Goal: Task Accomplishment & Management: Use online tool/utility

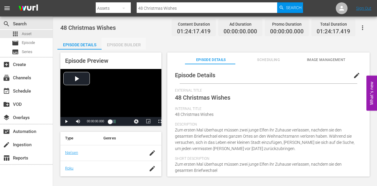
click at [124, 47] on div "Episode Builder" at bounding box center [124, 45] width 44 height 14
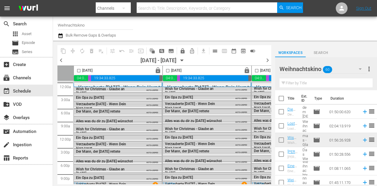
scroll to position [59, 0]
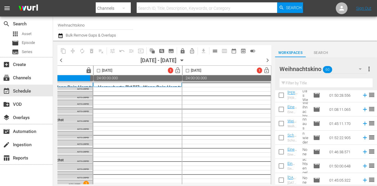
click at [181, 24] on div "Channel Title Weihnachtskino Bulk Remove Gaps & Overlaps" at bounding box center [144, 28] width 172 height 21
click at [191, 29] on div "Channel Title Weihnachtskino Bulk Remove Gaps & Overlaps" at bounding box center [144, 28] width 172 height 21
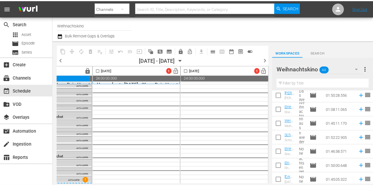
scroll to position [5, 428]
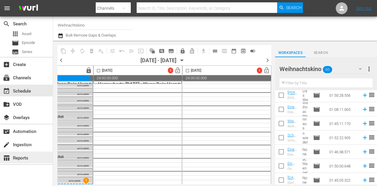
click at [28, 157] on div "table_chart Reports" at bounding box center [16, 157] width 33 height 5
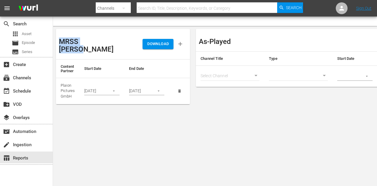
drag, startPoint x: 60, startPoint y: 41, endPoint x: 100, endPoint y: 40, distance: 39.5
click at [100, 40] on div "MRSS Ingest" at bounding box center [91, 44] width 64 height 24
copy h3 "MRSS Ingest"
click at [132, 138] on body "menu Search By Channels Search ID, Title, Description, Keywords, or Category Se…" at bounding box center [188, 93] width 377 height 186
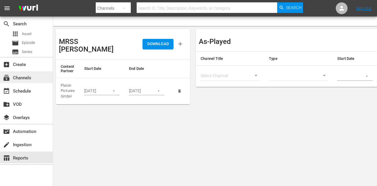
click at [34, 78] on div "subscriptions Channels" at bounding box center [26, 77] width 53 height 12
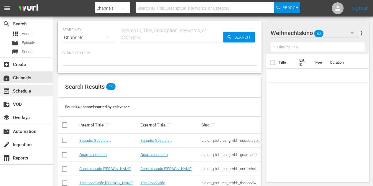
click at [34, 88] on div "event_available Schedule" at bounding box center [26, 91] width 53 height 12
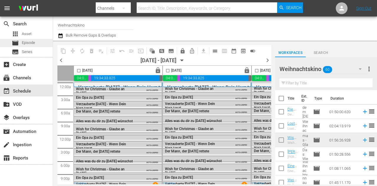
click at [27, 46] on span "Episode" at bounding box center [28, 43] width 13 height 6
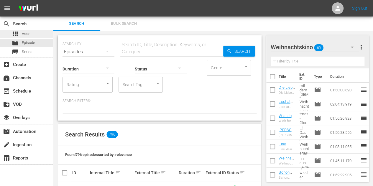
click at [26, 37] on div "apps Asset" at bounding box center [22, 34] width 20 height 8
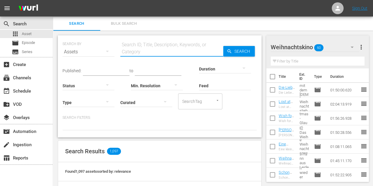
click at [141, 49] on input "text" at bounding box center [171, 52] width 103 height 14
paste input "Eine kleine Weihnachtsgeschichte"
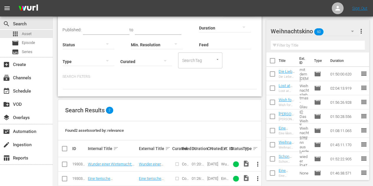
scroll to position [51, 0]
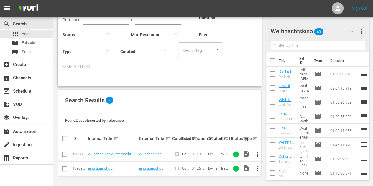
type input "Eine kleine Weihnachtsgeschichte"
click at [257, 169] on span "more_vert" at bounding box center [257, 168] width 7 height 7
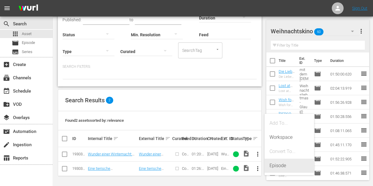
click at [278, 165] on div "Episode" at bounding box center [289, 166] width 40 height 14
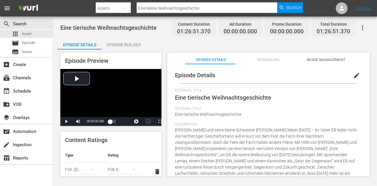
click at [132, 25] on span "Eine tierische Weihnachtsgeschichte" at bounding box center [108, 27] width 96 height 7
copy span "Eine tierische Weihnachtsgeschichte"
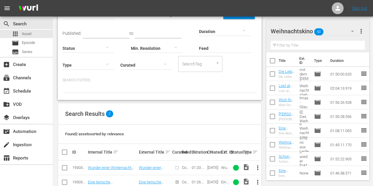
scroll to position [51, 0]
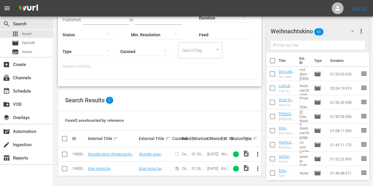
click at [257, 156] on span "more_vert" at bounding box center [257, 154] width 7 height 7
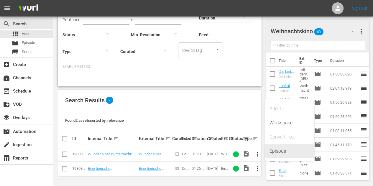
click at [274, 154] on div "Episode" at bounding box center [289, 151] width 40 height 14
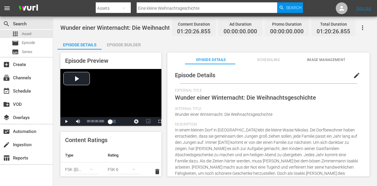
click at [137, 28] on span "Wunder einer Winternacht: Die Weihnachtsgeschichte" at bounding box center [130, 27] width 141 height 7
copy span "Wunder einer Winternacht: Die Weihnachtsgeschichte"
click at [33, 34] on div "apps Asset" at bounding box center [26, 34] width 53 height 8
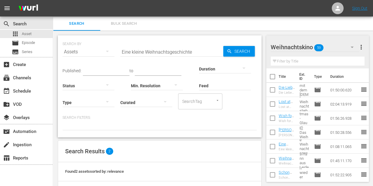
click at [142, 51] on input "Eine kleine Weihnachtsgeschichte" at bounding box center [171, 52] width 103 height 14
paste input "Weihnachten mit der Familie – Überleben ist alles"
type input "Weihnachten mit der Familie – Überleben ist alles"
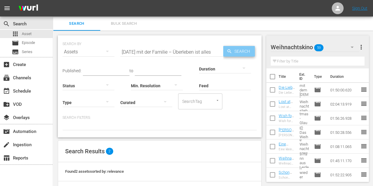
click at [228, 52] on icon "button" at bounding box center [229, 51] width 5 height 5
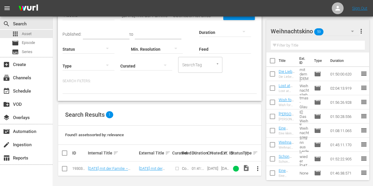
scroll to position [37, 0]
click at [256, 168] on span "more_vert" at bounding box center [257, 168] width 7 height 7
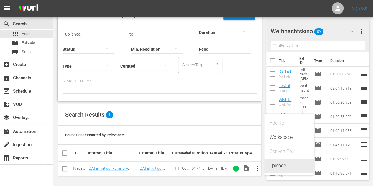
click at [274, 167] on div "Episode" at bounding box center [289, 166] width 40 height 14
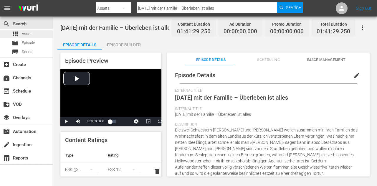
click at [39, 35] on div "apps Asset" at bounding box center [26, 34] width 53 height 8
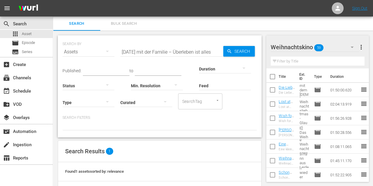
click at [179, 53] on input "Weihnachten mit der Familie – Überleben ist alles" at bounding box center [171, 52] width 103 height 14
click at [179, 52] on input "Weihnachten mit der Familie – Überleben ist alles" at bounding box center [171, 52] width 103 height 14
click at [178, 52] on input "Weihnachten mit der Familie – Überleben ist alles" at bounding box center [171, 52] width 103 height 14
click at [146, 55] on input "Weihnachten mit der Familie – Überleben ist alles" at bounding box center [171, 52] width 103 height 14
click at [148, 53] on input "Weihnachten mit der Familie – Überleben ist alles" at bounding box center [171, 52] width 103 height 14
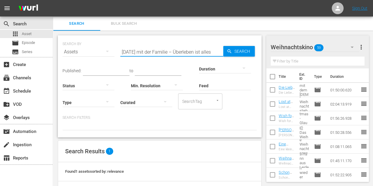
click at [148, 53] on input "Weihnachten mit der Familie – Überleben ist alles" at bounding box center [171, 52] width 103 height 14
paste input "Marry Me At Christmas – Ein Fest zum Verlieben"
type input "Marry Me At Christmas – Ein Fest zum Verlieben"
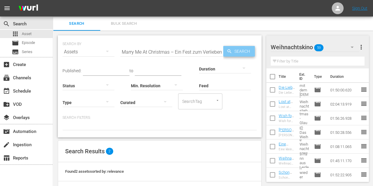
click at [236, 53] on span "Search" at bounding box center [243, 51] width 23 height 11
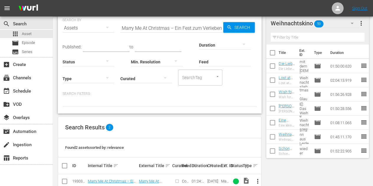
scroll to position [51, 0]
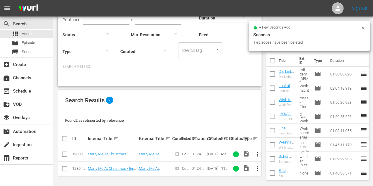
click at [65, 169] on input "checkbox" at bounding box center [64, 169] width 7 height 7
checkbox input "true"
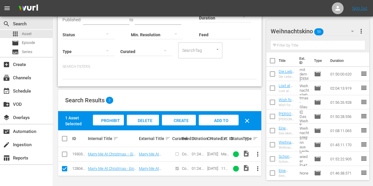
click at [140, 119] on span "Delete Assets" at bounding box center [142, 126] width 19 height 16
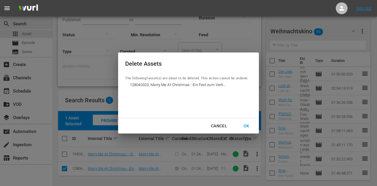
click at [251, 126] on div "OK" at bounding box center [246, 125] width 15 height 7
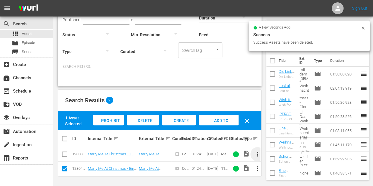
click at [259, 155] on span "more_vert" at bounding box center [257, 154] width 7 height 7
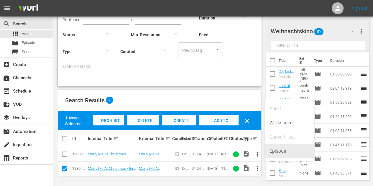
click at [276, 152] on div "Episode" at bounding box center [289, 151] width 40 height 14
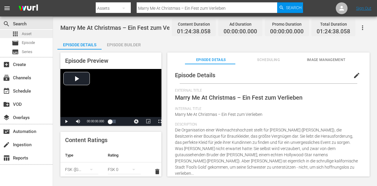
click at [31, 33] on span "Asset" at bounding box center [27, 34] width 10 height 6
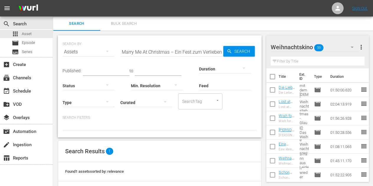
click at [158, 51] on input "Marry Me At Christmas – Ein Fest zum Verlieben" at bounding box center [171, 52] width 103 height 14
paste input "Ein Schatz zu Weihnacht"
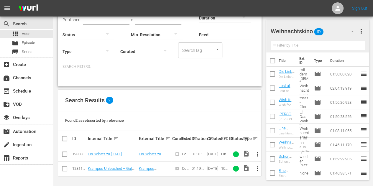
type input "Ein Schatz zu [DATE]"
click at [258, 154] on span "more_vert" at bounding box center [257, 154] width 7 height 7
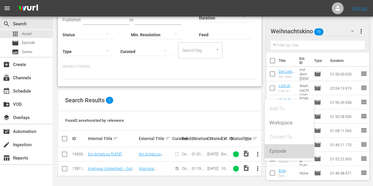
click at [272, 150] on div "Episode" at bounding box center [289, 151] width 40 height 14
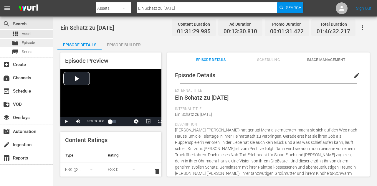
click at [29, 42] on span "Episode" at bounding box center [28, 43] width 13 height 6
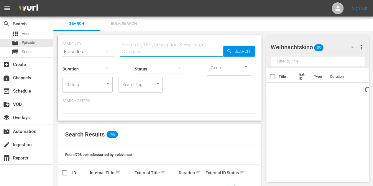
click at [166, 51] on input "text" at bounding box center [171, 52] width 103 height 14
paste input "Völlig verrückte Weihnachten"
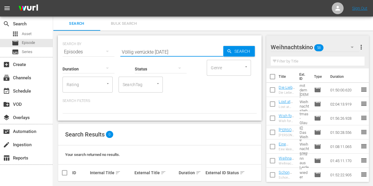
type input "Völlig verrückte Weihnachten"
click at [33, 32] on div "apps Asset" at bounding box center [26, 34] width 53 height 8
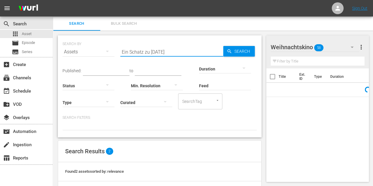
click at [189, 51] on input "Ein Schatz zu [DATE]" at bounding box center [171, 52] width 103 height 14
click at [239, 50] on span "Search" at bounding box center [243, 51] width 23 height 11
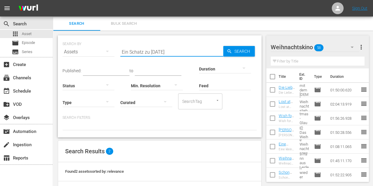
click at [166, 55] on input "Ein Schatz zu [DATE]" at bounding box center [171, 52] width 103 height 14
paste input "Völlig verrückte"
click at [246, 47] on span "Search" at bounding box center [243, 51] width 23 height 11
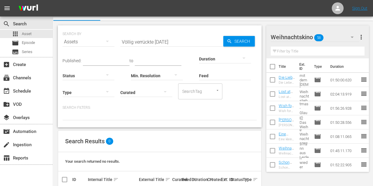
scroll to position [22, 0]
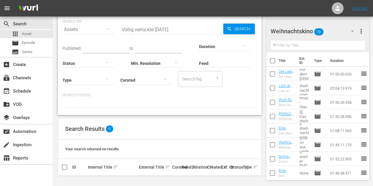
click at [156, 30] on input "Völlig verrückte Weihnachten" at bounding box center [171, 29] width 103 height 14
click at [231, 28] on icon "button" at bounding box center [229, 28] width 5 height 5
click at [160, 29] on input "Völlig verrückte Weihnachten" at bounding box center [171, 29] width 103 height 14
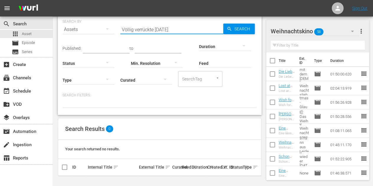
paste input "Der Weihnachtsster"
type input "Der Weihnachtsstern"
click at [233, 26] on span "Search" at bounding box center [243, 29] width 23 height 11
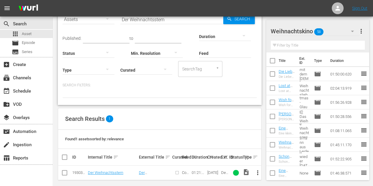
scroll to position [37, 0]
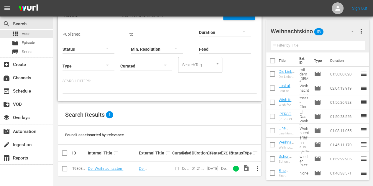
click at [257, 167] on span "more_vert" at bounding box center [257, 168] width 7 height 7
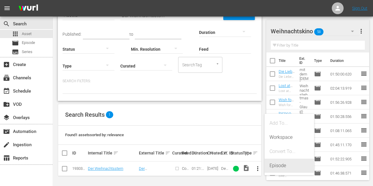
click at [277, 166] on div "Episode" at bounding box center [289, 166] width 40 height 14
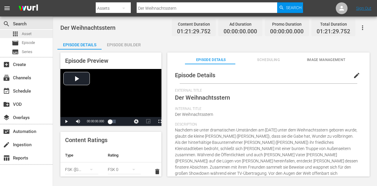
click at [31, 32] on div "apps Asset" at bounding box center [26, 34] width 53 height 8
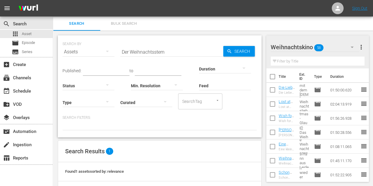
click at [174, 55] on input "Der Weihnachtsstern" at bounding box center [171, 52] width 103 height 14
click at [173, 54] on input "Der Weihnachtsstern" at bounding box center [171, 52] width 103 height 14
paste input "Der Weihnachtsstern"
click at [173, 54] on input "Der WeihnachtssternDer Weihnachtsstern" at bounding box center [171, 52] width 103 height 14
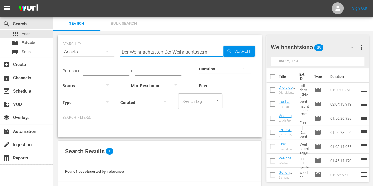
click at [173, 54] on input "Der WeihnachtssternDer Weihnachtsstern" at bounding box center [171, 52] width 103 height 14
paste input "text"
click at [167, 52] on input "Der Weihnachtsstern" at bounding box center [171, 52] width 103 height 14
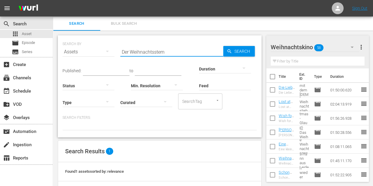
click at [167, 52] on input "Der Weihnachtsstern" at bounding box center [171, 52] width 103 height 14
paste input "Meine Weihnachtsliebe"
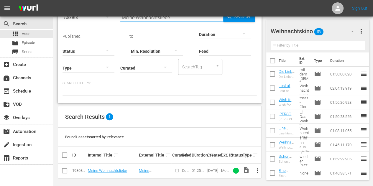
scroll to position [37, 0]
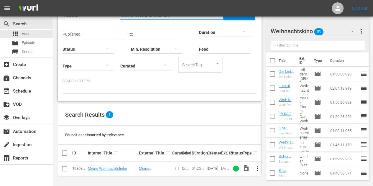
type input "Meine Weihnachtsliebe"
click at [258, 169] on span "more_vert" at bounding box center [257, 168] width 7 height 7
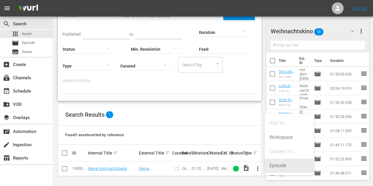
click at [279, 166] on div "Episode" at bounding box center [289, 166] width 40 height 14
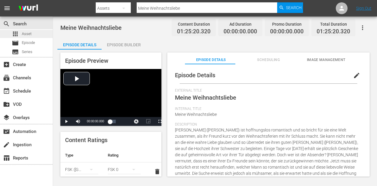
click at [28, 34] on span "Asset" at bounding box center [27, 34] width 10 height 6
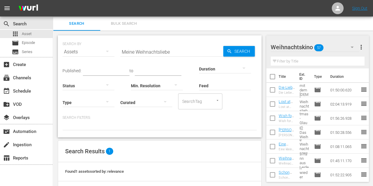
click at [146, 50] on input "Meine Weihnachtsliebe" at bounding box center [171, 52] width 103 height 14
click at [147, 50] on input "Meine Weihnachtsliebe" at bounding box center [171, 52] width 103 height 14
paste input "Löwe von [PERSON_NAME] – Das Weihnachtswunder"
click at [147, 50] on input "Meine Löwe von Judah – Das Weihnachtswunder" at bounding box center [171, 52] width 103 height 14
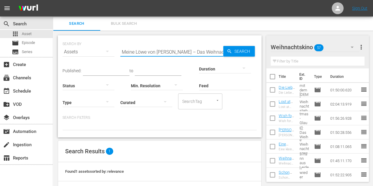
click at [147, 50] on input "Meine Löwe von Judah – Das Weihnachtswunder" at bounding box center [171, 52] width 103 height 14
paste input "text"
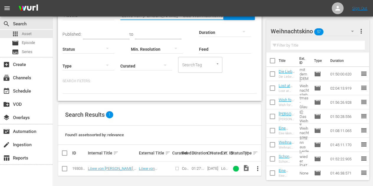
scroll to position [37, 0]
type input "Löwe von [PERSON_NAME] – Das Weihnachtswunder"
click at [258, 168] on span "more_vert" at bounding box center [257, 168] width 7 height 7
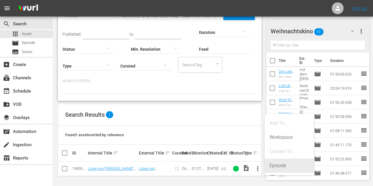
click at [272, 167] on div "Episode" at bounding box center [289, 166] width 40 height 14
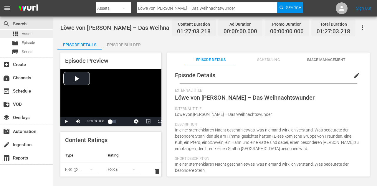
click at [37, 34] on div "apps Asset" at bounding box center [26, 34] width 53 height 8
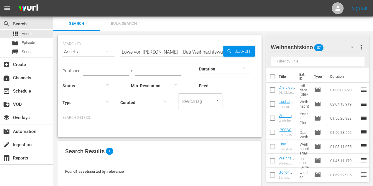
click at [153, 50] on input "Löwe von [PERSON_NAME] – Das Weihnachtswunder" at bounding box center [171, 52] width 103 height 14
paste input "Coming Home for Christmas – Eine Familie zur Bescherung"
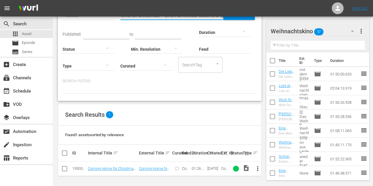
scroll to position [37, 0]
type input "Coming Home for Christmas – Eine Familie zur Bescherung"
click at [260, 169] on span "more_vert" at bounding box center [257, 168] width 7 height 7
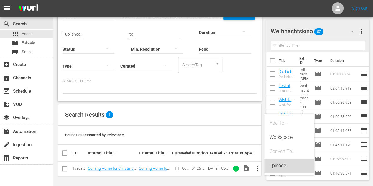
click at [282, 167] on div "Episode" at bounding box center [289, 166] width 40 height 14
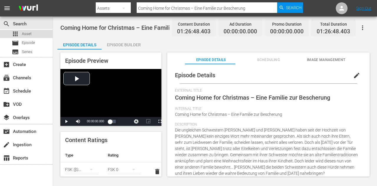
click at [35, 34] on div "apps Asset" at bounding box center [26, 34] width 53 height 8
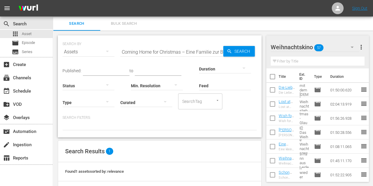
click at [154, 52] on input "Coming Home for Christmas – Eine Familie zur Bescherung" at bounding box center [171, 52] width 103 height 14
paste input "Das Wunder von [US_STATE]"
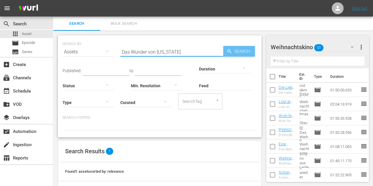
type input "Das Wunder von [US_STATE]"
click at [237, 50] on span "Search" at bounding box center [243, 51] width 23 height 11
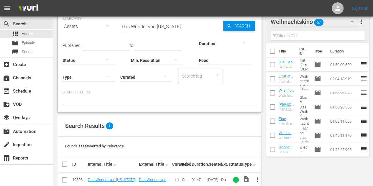
scroll to position [37, 0]
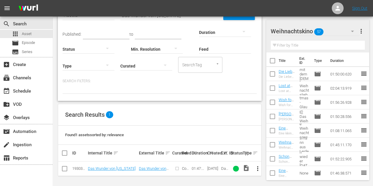
click at [256, 171] on span "more_vert" at bounding box center [257, 168] width 7 height 7
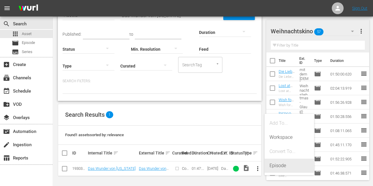
click at [274, 165] on div "Episode" at bounding box center [289, 166] width 40 height 14
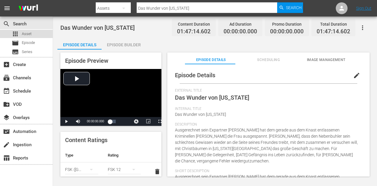
click at [35, 34] on div "apps Asset" at bounding box center [26, 34] width 53 height 8
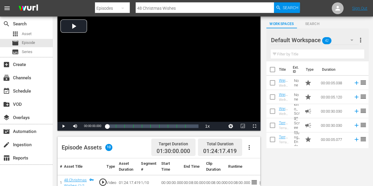
scroll to position [59, 0]
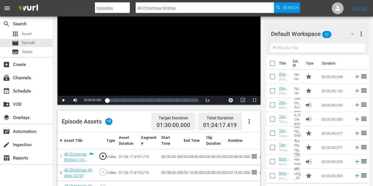
click at [246, 120] on icon "button" at bounding box center [249, 121] width 7 height 7
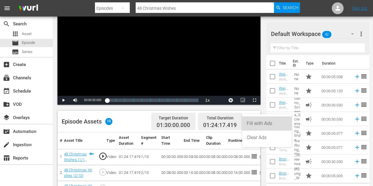
click at [255, 126] on div "Fill with Ads" at bounding box center [267, 123] width 40 height 14
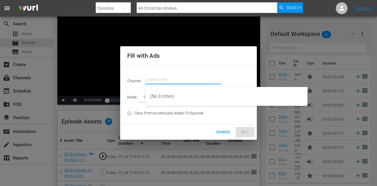
click at [179, 86] on input "text" at bounding box center [183, 80] width 75 height 14
type input "e"
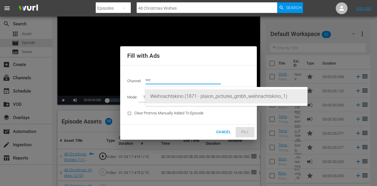
click at [176, 92] on div "Weihnachtskino (1871 - plaion_pictures_gmbh_weihnachtskino_1)" at bounding box center [226, 96] width 153 height 14
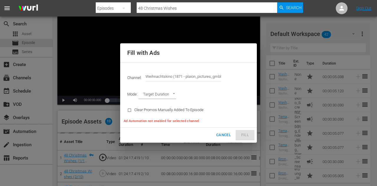
type input "Weihnachtskino (1871)"
type input "AD_BREAK_DURATION"
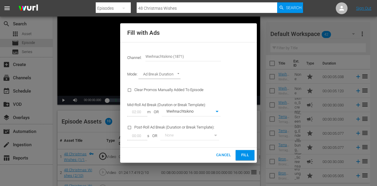
click at [241, 153] on span "Fill" at bounding box center [245, 155] width 9 height 7
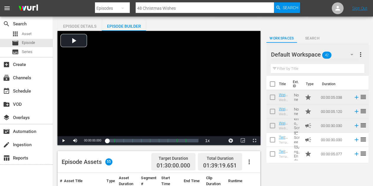
scroll to position [0, 0]
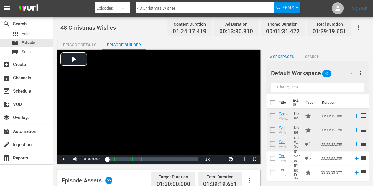
click at [96, 27] on span "48 Christmas Wishes" at bounding box center [87, 27] width 55 height 7
copy span "48 Christmas Wishes"
click at [137, 28] on div "48 Christmas Wishes Content Duration 01:24:17.419 Ad Duration 00:13:30.810 Prom…" at bounding box center [212, 27] width 305 height 13
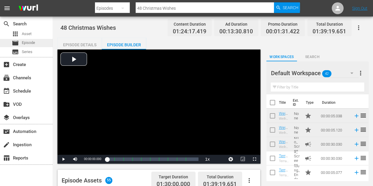
click at [22, 43] on span "Episode" at bounding box center [28, 43] width 13 height 6
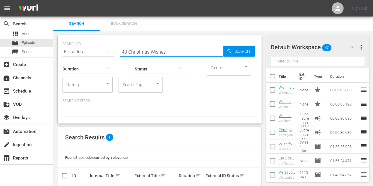
click at [137, 50] on input "48 Christmas Wishes" at bounding box center [171, 52] width 103 height 14
paste input "Eine tierische Weihnachtsgeschichte"
type input "Eine tierische Weihnachtsgeschichte"
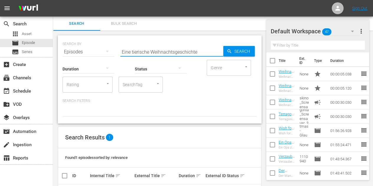
scroll to position [23, 0]
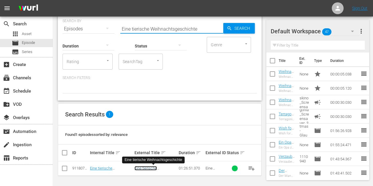
click at [146, 169] on link "Eine tierische Weihnachtsgeschichte" at bounding box center [153, 170] width 39 height 9
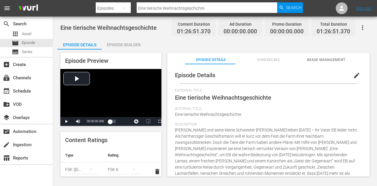
click at [132, 43] on div "Episode Builder" at bounding box center [124, 45] width 44 height 14
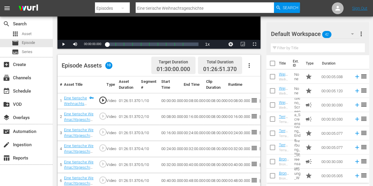
scroll to position [118, 0]
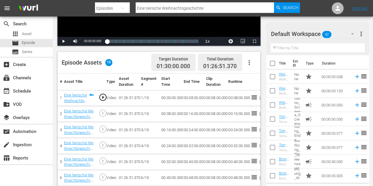
click at [248, 63] on icon "button" at bounding box center [249, 62] width 7 height 7
click at [258, 65] on div "Fill with Ads" at bounding box center [267, 64] width 40 height 14
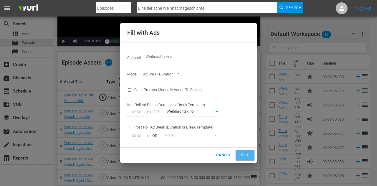
click at [244, 154] on span "Fill" at bounding box center [245, 155] width 9 height 7
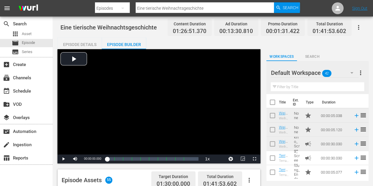
scroll to position [0, 0]
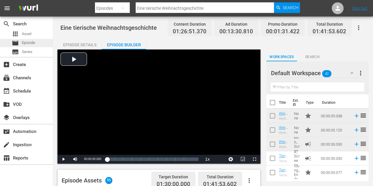
click at [27, 45] on span "Episode" at bounding box center [28, 43] width 13 height 6
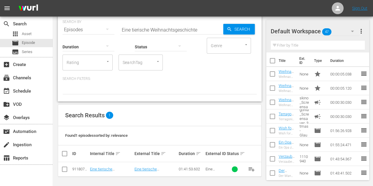
scroll to position [23, 0]
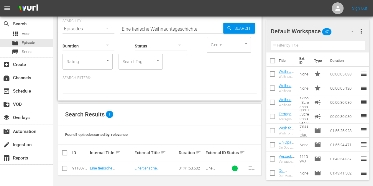
click at [348, 30] on button "button" at bounding box center [352, 31] width 14 height 14
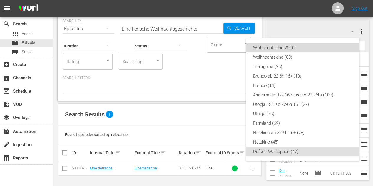
click at [303, 47] on div "Weihnachtskino 25 (0)" at bounding box center [302, 47] width 99 height 9
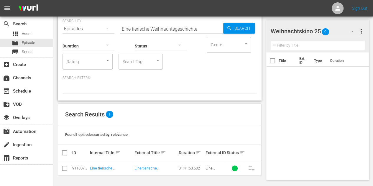
click at [252, 168] on span "playlist_add" at bounding box center [251, 168] width 7 height 7
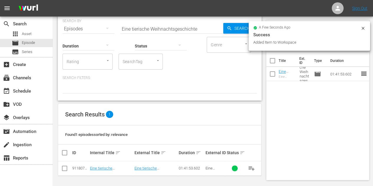
click at [177, 30] on input "Eine tierische Weihnachtsgeschichte" at bounding box center [171, 29] width 103 height 14
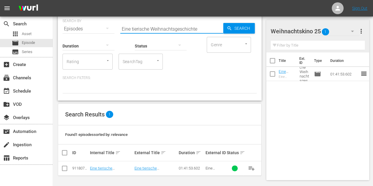
paste input "48 Christmas Wishes"
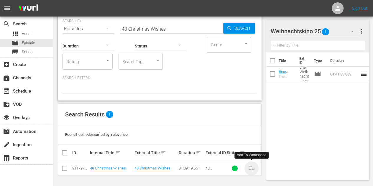
click at [253, 170] on span "playlist_add" at bounding box center [251, 168] width 7 height 7
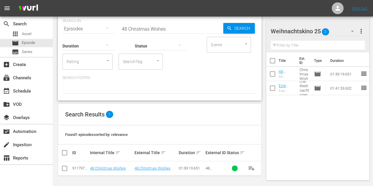
click at [179, 27] on input "48 Christmas Wishes" at bounding box center [171, 29] width 103 height 14
click at [157, 32] on div "Status" at bounding box center [161, 42] width 52 height 21
click at [161, 28] on input "48 Christmas Wishes" at bounding box center [171, 29] width 103 height 14
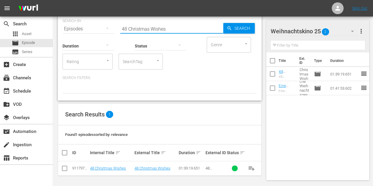
click at [161, 28] on input "48 Christmas Wishes" at bounding box center [171, 29] width 103 height 14
paste input "Wunder einer Winternacht: Die Weihnachtsgeschichte"
type input "Wunder einer Winternacht: Die Weihnachtsgeschichte"
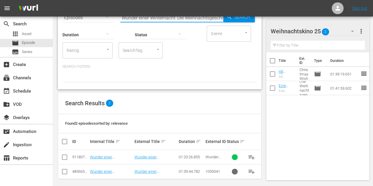
scroll to position [37, 0]
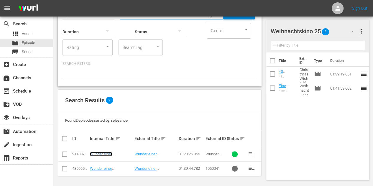
click at [106, 154] on link "Wunder einer Winternacht: Die Weihnachtsgeschichte" at bounding box center [109, 158] width 39 height 13
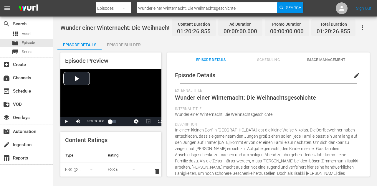
click at [131, 49] on div "Episode Builder" at bounding box center [124, 45] width 44 height 14
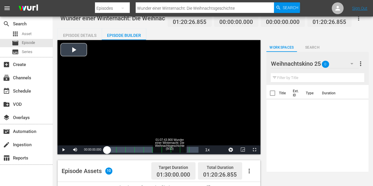
scroll to position [88, 0]
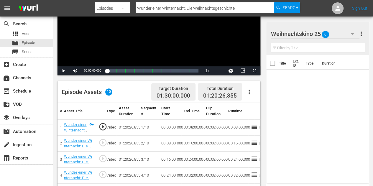
click at [250, 94] on icon "button" at bounding box center [249, 91] width 7 height 7
click at [254, 92] on div "Fill with Ads" at bounding box center [267, 94] width 40 height 14
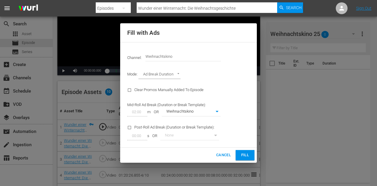
click at [242, 151] on button "Fill" at bounding box center [245, 155] width 19 height 10
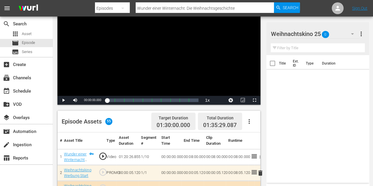
scroll to position [0, 0]
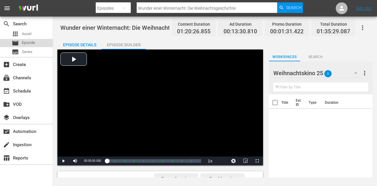
click at [27, 42] on span "Episode" at bounding box center [28, 43] width 13 height 6
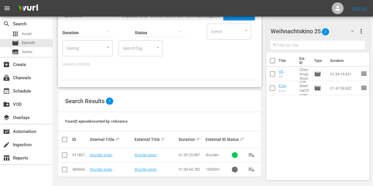
scroll to position [37, 0]
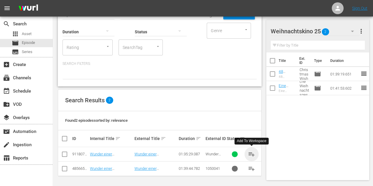
click at [254, 153] on span "playlist_add" at bounding box center [251, 154] width 7 height 7
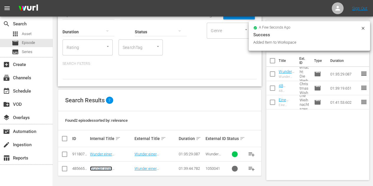
click at [107, 170] on link "Wunder einer Winternacht - Die Weihnachtsgeschichte" at bounding box center [109, 172] width 39 height 13
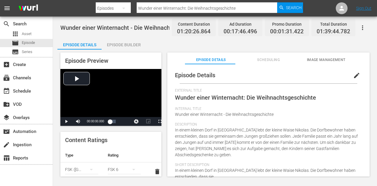
click at [126, 44] on div "Episode Builder" at bounding box center [124, 45] width 44 height 14
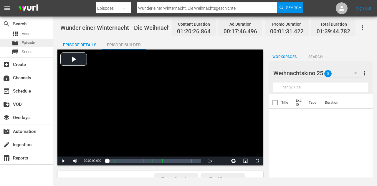
click at [26, 44] on span "Episode" at bounding box center [28, 43] width 13 height 6
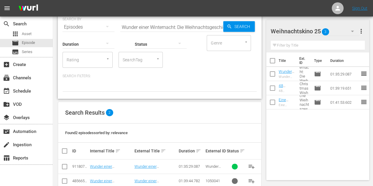
scroll to position [37, 0]
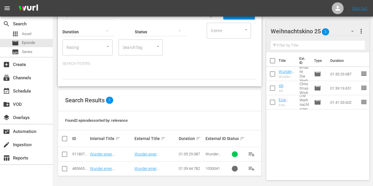
click at [64, 169] on input "checkbox" at bounding box center [64, 169] width 7 height 7
checkbox input "true"
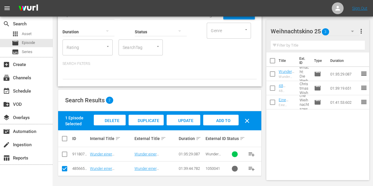
click at [114, 120] on span "Delete Episodes" at bounding box center [110, 126] width 24 height 16
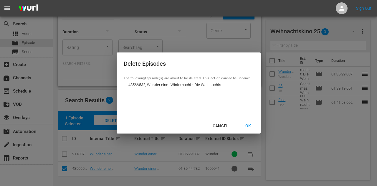
click at [253, 126] on div "OK" at bounding box center [248, 125] width 15 height 7
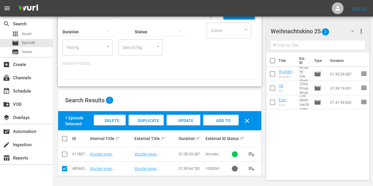
scroll to position [0, 0]
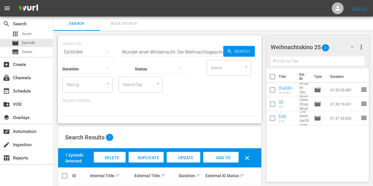
click at [172, 52] on input "Wunder einer Winternacht: Die Weihnachtsgeschichte" at bounding box center [171, 52] width 103 height 14
paste input "eihnachten mit der Familie – Überleben ist alles"
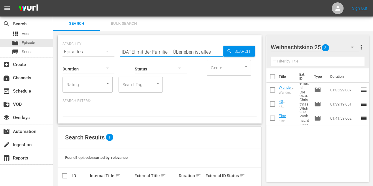
type input "Weihnachten mit der Familie – Überleben ist alles"
click at [172, 54] on input "Weihnachten mit der Familie – Überleben ist alles" at bounding box center [171, 52] width 103 height 14
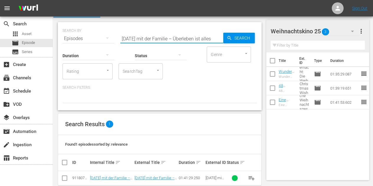
scroll to position [23, 0]
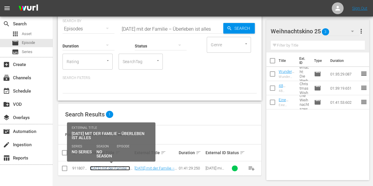
click at [103, 168] on link "Weihnachten mit der Familie – Überleben ist alles" at bounding box center [110, 170] width 40 height 9
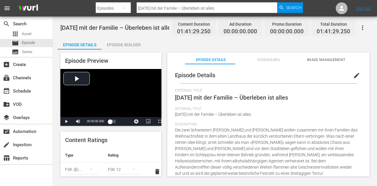
click at [122, 47] on div "Episode Builder" at bounding box center [124, 45] width 44 height 14
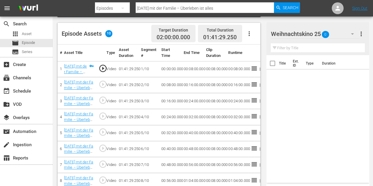
scroll to position [147, 0]
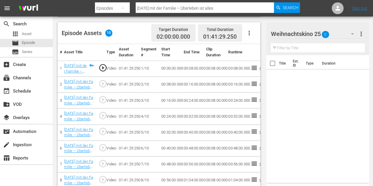
click at [249, 31] on icon "button" at bounding box center [249, 33] width 1 height 5
click at [270, 33] on div "Fill with Ads" at bounding box center [267, 35] width 40 height 14
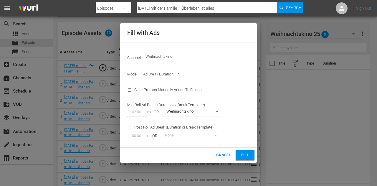
click at [247, 156] on span "Fill" at bounding box center [245, 155] width 9 height 7
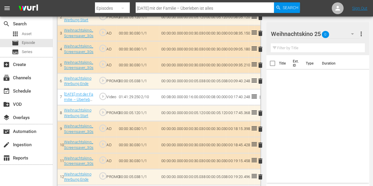
scroll to position [236, 0]
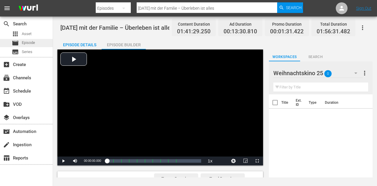
click at [32, 44] on span "Episode" at bounding box center [28, 43] width 13 height 6
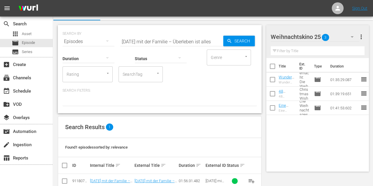
scroll to position [23, 0]
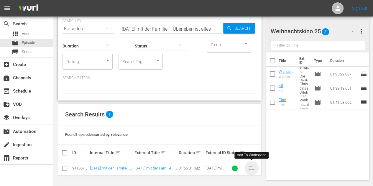
click at [250, 167] on span "playlist_add" at bounding box center [251, 168] width 7 height 7
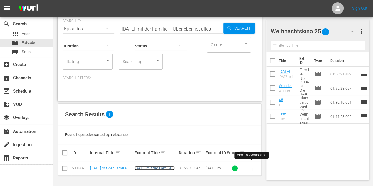
click at [158, 169] on link "Weihnachten mit der Familie – Überleben ist alles" at bounding box center [154, 170] width 40 height 9
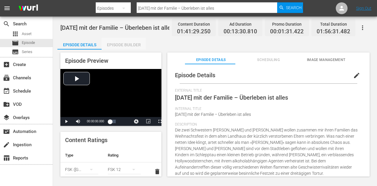
click at [132, 45] on div "Episode Builder" at bounding box center [124, 45] width 44 height 14
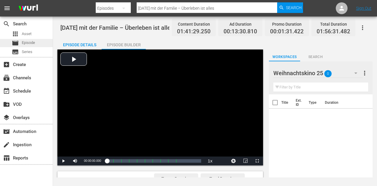
click at [27, 43] on span "Episode" at bounding box center [28, 43] width 13 height 6
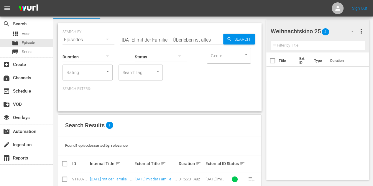
scroll to position [23, 0]
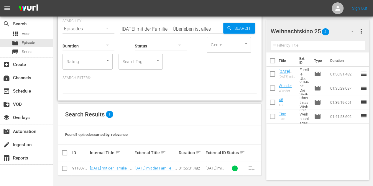
click at [64, 170] on input "checkbox" at bounding box center [64, 169] width 7 height 7
checkbox input "true"
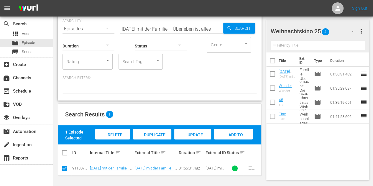
click at [118, 135] on span "Delete Episodes" at bounding box center [113, 140] width 24 height 16
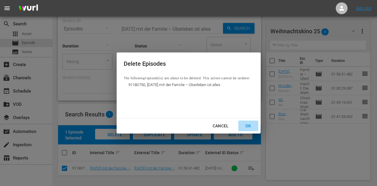
click at [250, 126] on div "OK" at bounding box center [248, 125] width 15 height 7
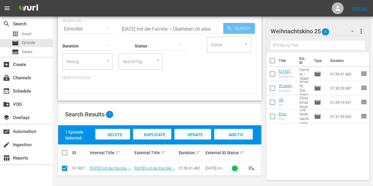
click at [238, 27] on span "Search" at bounding box center [243, 28] width 23 height 11
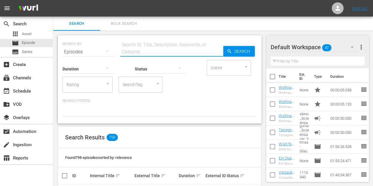
click at [163, 47] on input "text" at bounding box center [171, 52] width 103 height 14
paste input "Marry Me At Christmas – Ein Fest zum Verlieben"
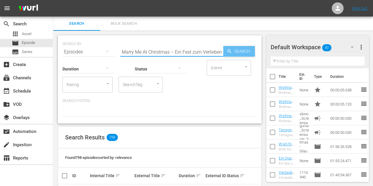
type input "Marry Me At Christmas – Ein Fest zum Verlieben"
click at [235, 54] on span "Search" at bounding box center [243, 51] width 23 height 11
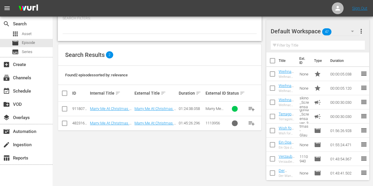
scroll to position [37, 0]
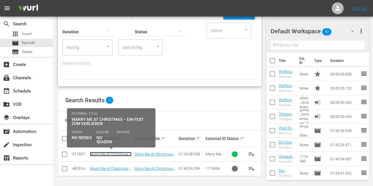
click at [119, 154] on link "Marry Me At Christmas – Ein Fest zum Verlieben" at bounding box center [111, 156] width 42 height 9
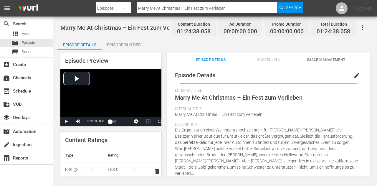
click at [126, 43] on div "Episode Builder" at bounding box center [124, 45] width 44 height 14
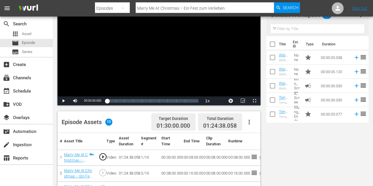
scroll to position [59, 0]
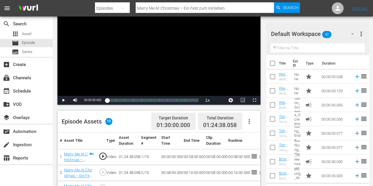
click at [249, 123] on icon "button" at bounding box center [249, 121] width 1 height 5
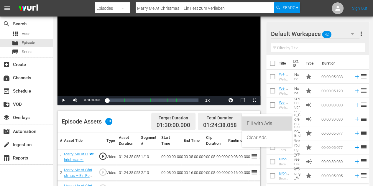
click at [263, 124] on div "Fill with Ads" at bounding box center [267, 123] width 40 height 14
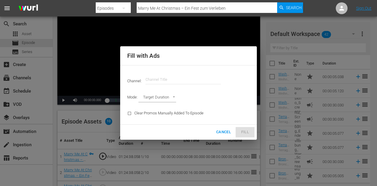
click at [193, 78] on input "text" at bounding box center [183, 80] width 75 height 14
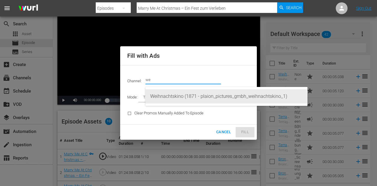
click at [173, 97] on div "Weihnachtskino (1871 - plaion_pictures_gmbh_weihnachtskino_1)" at bounding box center [226, 96] width 153 height 14
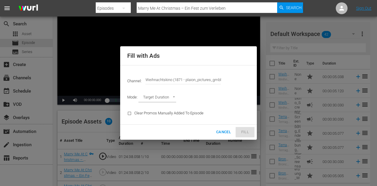
type input "Weihnachtskino (1871)"
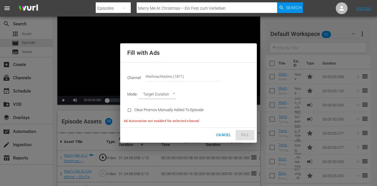
type input "AD_BREAK_DURATION"
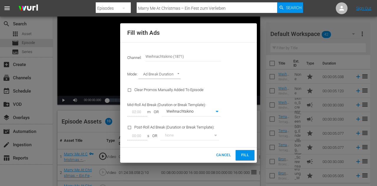
click at [249, 156] on span "Fill" at bounding box center [245, 155] width 9 height 7
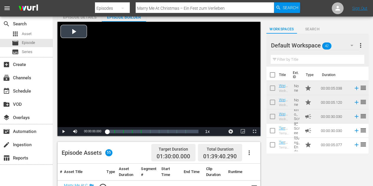
scroll to position [0, 0]
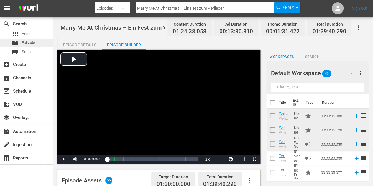
click at [32, 44] on span "Episode" at bounding box center [28, 43] width 13 height 6
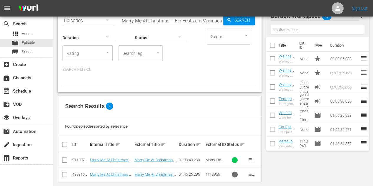
scroll to position [37, 0]
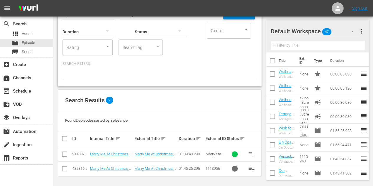
click at [349, 31] on icon "button" at bounding box center [352, 31] width 7 height 7
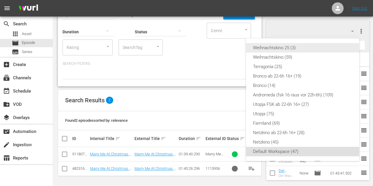
click at [307, 49] on div "Weihnachtskino 25 (3)" at bounding box center [302, 47] width 99 height 9
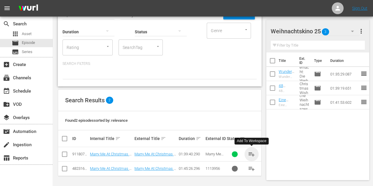
click at [252, 154] on span "playlist_add" at bounding box center [251, 154] width 7 height 7
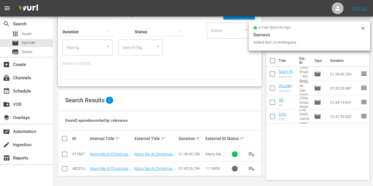
click at [365, 26] on div "a few seconds ago Success Added Item to Workspace" at bounding box center [309, 35] width 121 height 29
click at [362, 27] on icon at bounding box center [362, 28] width 3 height 3
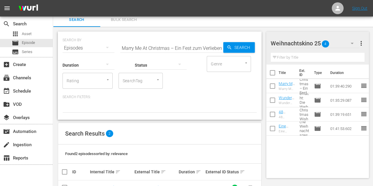
scroll to position [0, 0]
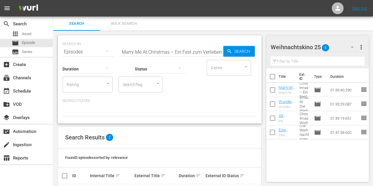
click at [149, 53] on input "Marry Me At Christmas – Ein Fest zum Verlieben" at bounding box center [171, 52] width 103 height 14
paste input "Ein Schatz zu Weihnacht"
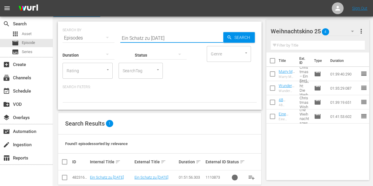
scroll to position [23, 0]
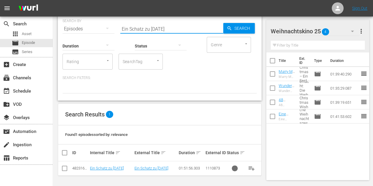
type input "Ein Schatz zu [DATE]"
click at [245, 29] on span "Search" at bounding box center [243, 28] width 23 height 11
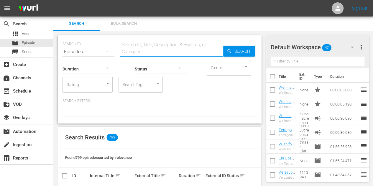
click at [187, 52] on input "text" at bounding box center [171, 52] width 103 height 14
paste input "Ein Schatz zu [DATE]"
type input "Ein Schatz zu [DATE]"
click at [241, 54] on span "Search" at bounding box center [243, 51] width 23 height 11
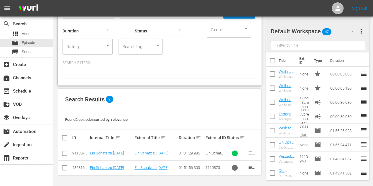
scroll to position [59, 0]
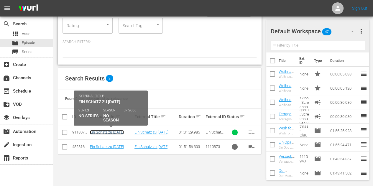
click at [109, 133] on div "ID Internal Title sort External Title sort Duration sort External ID Status sor…" at bounding box center [159, 132] width 203 height 46
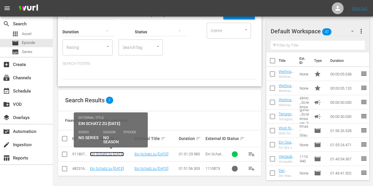
click at [104, 153] on link "Ein Schatz zu [DATE]" at bounding box center [107, 154] width 34 height 4
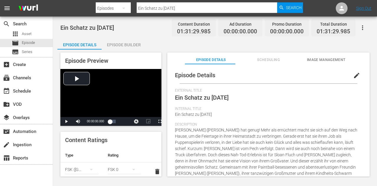
click at [130, 45] on div "Episode Builder" at bounding box center [124, 45] width 44 height 14
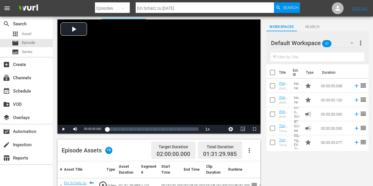
scroll to position [88, 0]
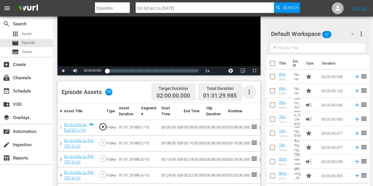
click at [247, 90] on icon "button" at bounding box center [249, 91] width 7 height 7
click at [266, 91] on div "Fill with Ads" at bounding box center [267, 94] width 40 height 14
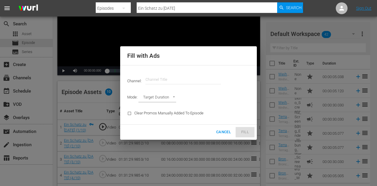
click at [181, 81] on input "text" at bounding box center [183, 80] width 75 height 14
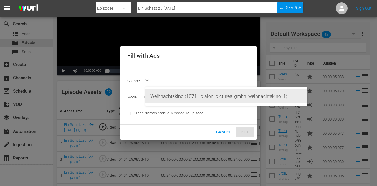
click at [211, 94] on div "Weihnachtskino (1871 - plaion_pictures_gmbh_weihnachtskino_1)" at bounding box center [226, 96] width 153 height 14
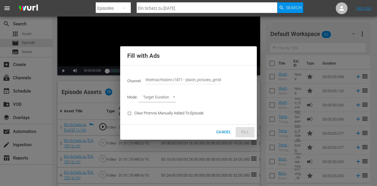
type input "Weihnachtskino (1871)"
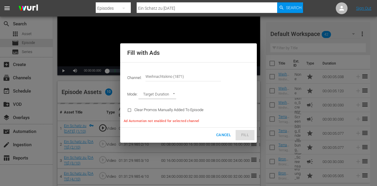
type input "AD_BREAK_DURATION"
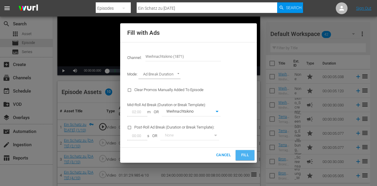
click at [246, 157] on span "Fill" at bounding box center [245, 155] width 9 height 7
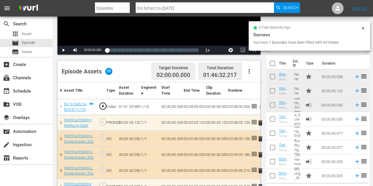
scroll to position [147, 0]
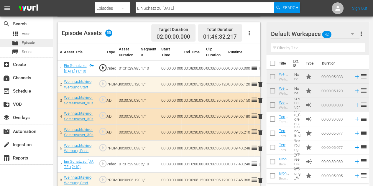
click at [34, 45] on span "Episode" at bounding box center [28, 43] width 13 height 6
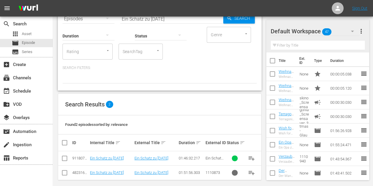
scroll to position [37, 0]
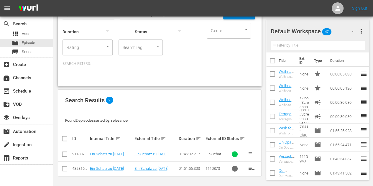
click at [342, 33] on div "Default Workspace 47" at bounding box center [315, 31] width 88 height 17
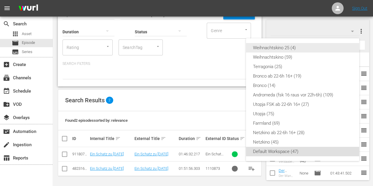
click at [290, 47] on div "Weihnachtskino 25 (4)" at bounding box center [302, 47] width 99 height 9
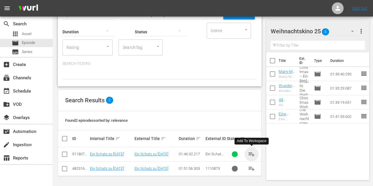
click at [252, 154] on span "playlist_add" at bounding box center [251, 154] width 7 height 7
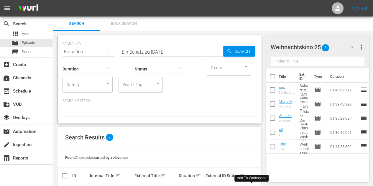
scroll to position [0, 0]
click at [161, 49] on input "Ein Schatz zu [DATE]" at bounding box center [171, 52] width 103 height 14
paste input "Völlig verrückte"
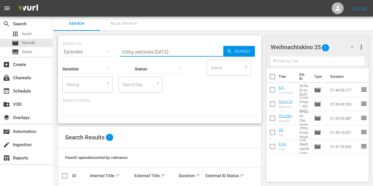
scroll to position [23, 0]
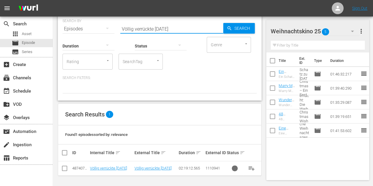
type input "Völlig verrückte [DATE]"
click at [63, 168] on input "checkbox" at bounding box center [64, 169] width 7 height 7
checkbox input "true"
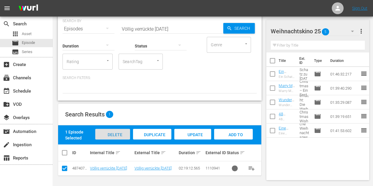
click at [109, 134] on span "Delete Episodes" at bounding box center [113, 140] width 24 height 16
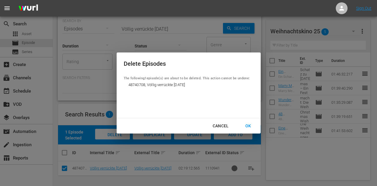
click at [251, 126] on div "OK" at bounding box center [248, 125] width 15 height 7
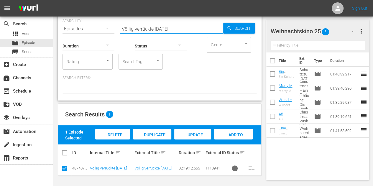
click at [175, 29] on input "Völlig verrückte [DATE]" at bounding box center [171, 29] width 103 height 14
click at [178, 28] on input "Völlig verrückte [DATE]" at bounding box center [171, 29] width 103 height 14
paste input "Völlig verrückte"
click at [204, 28] on input "Völlig verrückte Völlig verrückte [DATE]" at bounding box center [171, 29] width 103 height 14
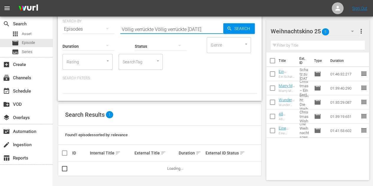
click at [204, 28] on input "Völlig verrückte Völlig verrückte [DATE]" at bounding box center [171, 29] width 103 height 14
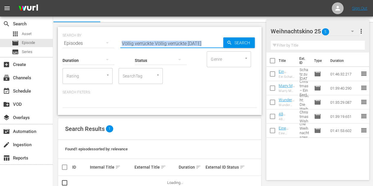
click at [204, 28] on div "SEARCH BY Search By Episodes Search ID, Title, Description, Keywords, or Catego…" at bounding box center [160, 71] width 204 height 88
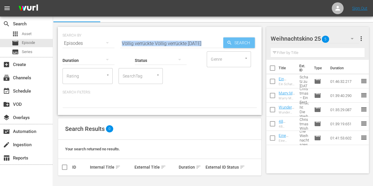
click at [234, 43] on span "Search" at bounding box center [243, 42] width 23 height 11
click at [240, 45] on span "Search" at bounding box center [243, 42] width 23 height 11
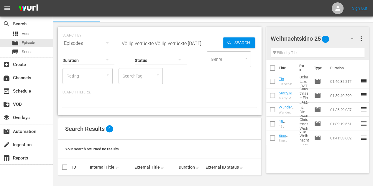
click at [190, 107] on div at bounding box center [160, 103] width 194 height 10
click at [168, 38] on input "Völlig verrückte Völlig verrückte [DATE]" at bounding box center [171, 43] width 103 height 14
click at [166, 41] on input "Völlig verrückte Völlig verrückte [DATE]" at bounding box center [171, 43] width 103 height 14
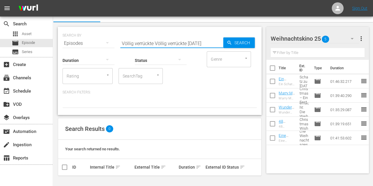
paste input "text"
click at [253, 40] on span "Search" at bounding box center [243, 42] width 23 height 11
click at [160, 48] on div "Status" at bounding box center [161, 56] width 52 height 21
click at [163, 43] on input "Völlig verrückte [DATE]" at bounding box center [171, 43] width 103 height 14
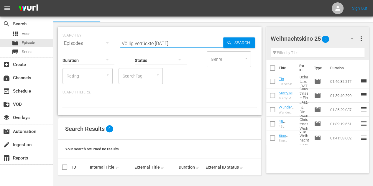
click at [163, 43] on input "Völlig verrückte [DATE]" at bounding box center [171, 43] width 103 height 14
paste input "Der Weihnachtsster"
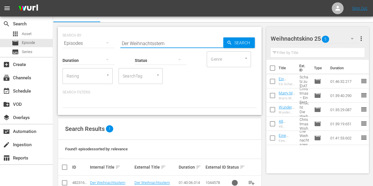
type input "Der Weihnachtsstern"
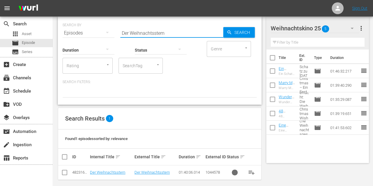
scroll to position [23, 0]
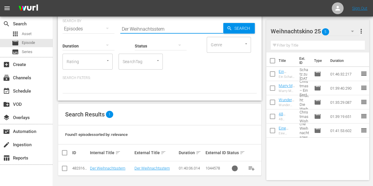
click at [204, 29] on input "Der Weihnachtsstern" at bounding box center [171, 29] width 103 height 14
click at [203, 29] on input "Der Weihnachtsstern" at bounding box center [171, 29] width 103 height 14
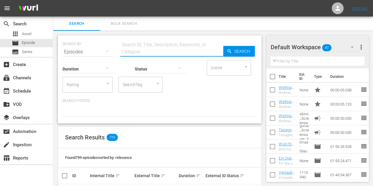
click at [173, 51] on input "text" at bounding box center [171, 52] width 103 height 14
paste input "Der Weihnachtsstern"
type input "Der Weihnachtsstern"
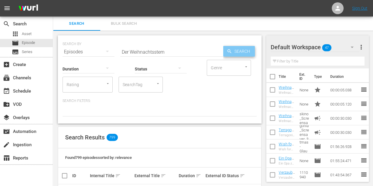
click at [248, 52] on span "Search" at bounding box center [243, 51] width 23 height 11
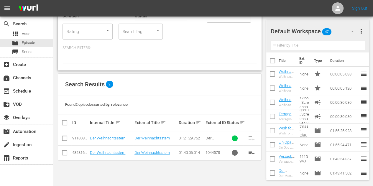
scroll to position [37, 0]
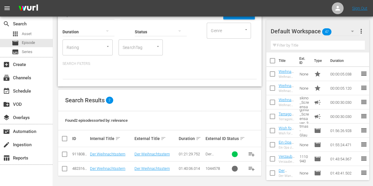
click at [65, 168] on input "checkbox" at bounding box center [64, 169] width 7 height 7
checkbox input "true"
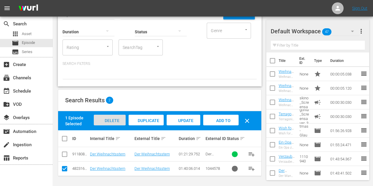
click at [116, 121] on span "Delete Episodes" at bounding box center [110, 126] width 24 height 16
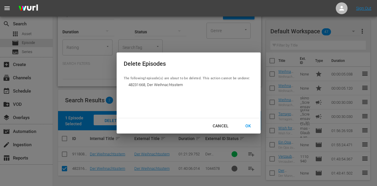
click at [247, 124] on div "OK" at bounding box center [248, 125] width 15 height 7
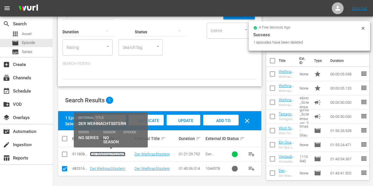
click at [112, 154] on link "Der Weihnachtsstern" at bounding box center [107, 154] width 35 height 4
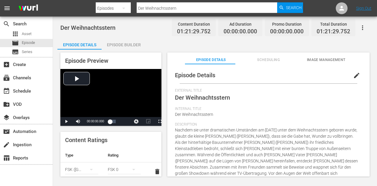
click at [126, 44] on div "Episode Builder" at bounding box center [124, 45] width 44 height 14
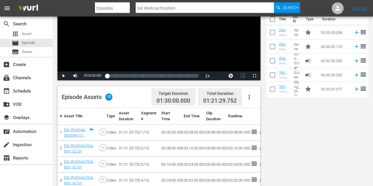
scroll to position [88, 0]
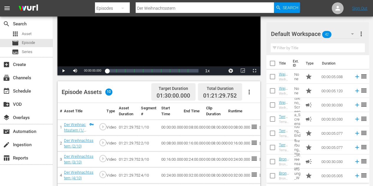
click at [254, 93] on button "button" at bounding box center [249, 92] width 14 height 14
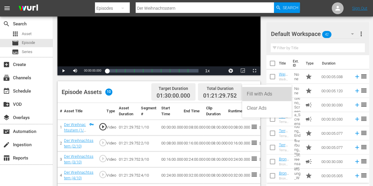
click at [256, 91] on div "Fill with Ads" at bounding box center [267, 94] width 40 height 14
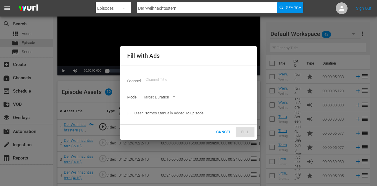
click at [180, 79] on input "text" at bounding box center [183, 80] width 75 height 14
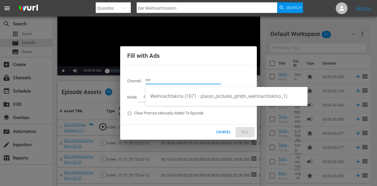
click at [223, 96] on div "Weihnachtskino (1871 - plaion_pictures_gmbh_weihnachtskino_1)" at bounding box center [226, 96] width 153 height 14
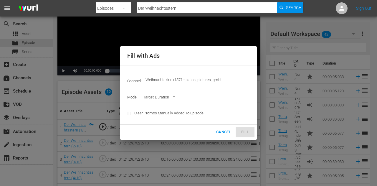
type input "Weihnachtskino (1871)"
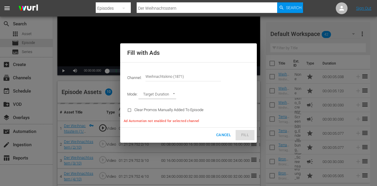
type input "AD_BREAK_DURATION"
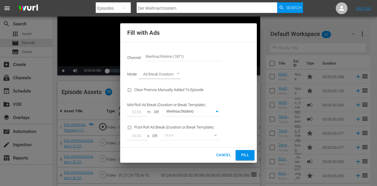
click at [245, 155] on span "Fill" at bounding box center [245, 155] width 9 height 7
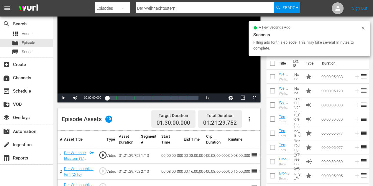
scroll to position [0, 0]
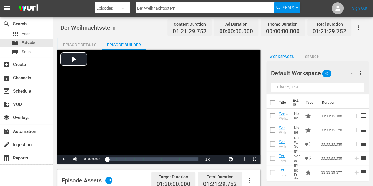
click at [348, 74] on icon "button" at bounding box center [351, 73] width 7 height 7
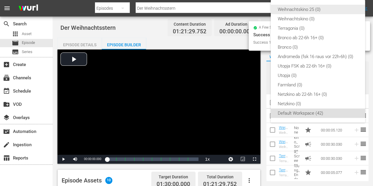
click at [318, 11] on div "Weihnachtskino 25 (0)" at bounding box center [318, 9] width 80 height 9
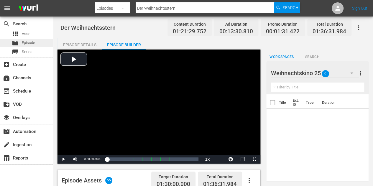
click at [40, 43] on div "movie Episode" at bounding box center [26, 43] width 53 height 8
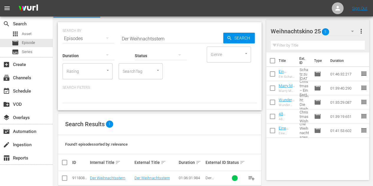
scroll to position [23, 0]
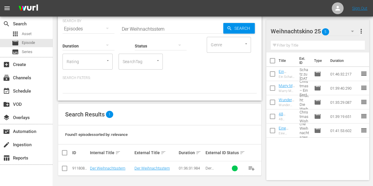
click at [115, 165] on td "Der Weihnachtsstern" at bounding box center [111, 168] width 45 height 14
click at [115, 167] on link "Der Weihnachtsstern" at bounding box center [107, 168] width 35 height 4
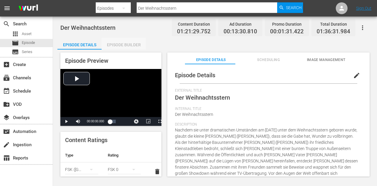
click at [120, 42] on div "Episode Builder" at bounding box center [124, 45] width 44 height 14
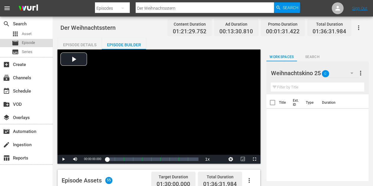
click at [35, 42] on span "Episode" at bounding box center [28, 43] width 13 height 6
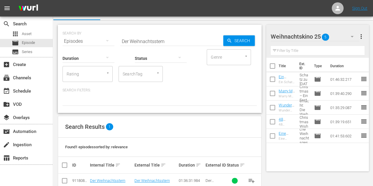
scroll to position [23, 0]
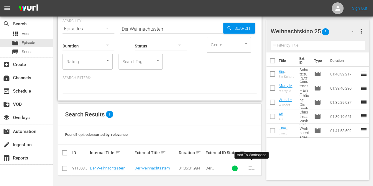
click at [252, 167] on span "playlist_add" at bounding box center [251, 168] width 7 height 7
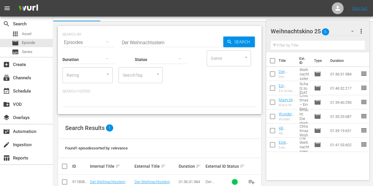
scroll to position [0, 0]
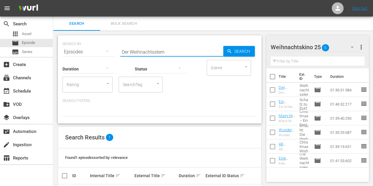
click at [176, 52] on input "Der Weihnachtsstern" at bounding box center [171, 52] width 103 height 14
click at [167, 53] on input "Der Weihnachtsstern" at bounding box center [171, 52] width 103 height 14
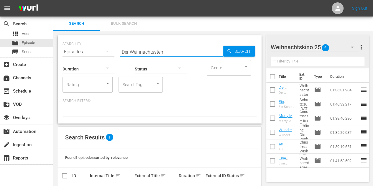
click at [167, 53] on input "Der Weihnachtsstern" at bounding box center [171, 52] width 103 height 14
paste input "Meine Weihnachtsliebe"
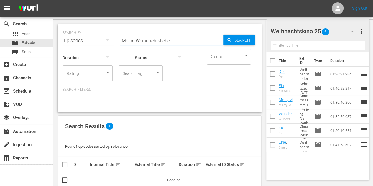
scroll to position [23, 0]
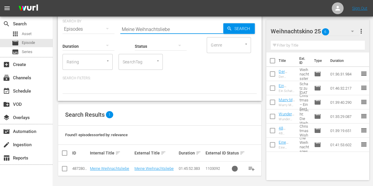
type input "Meine Weihnachtsliebe"
click at [199, 32] on input "Meine Weihnachtsliebe" at bounding box center [171, 29] width 103 height 14
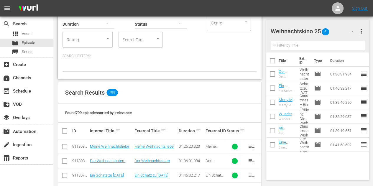
scroll to position [52, 0]
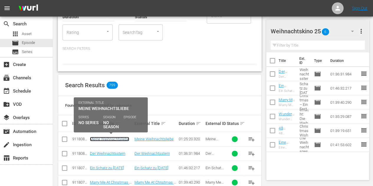
click at [109, 138] on link "Meine Weihnachtsliebe" at bounding box center [109, 139] width 39 height 4
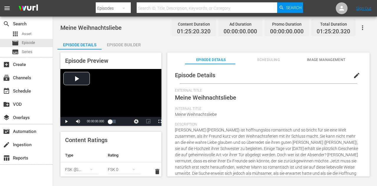
click at [132, 44] on div "Episode Builder" at bounding box center [124, 45] width 44 height 14
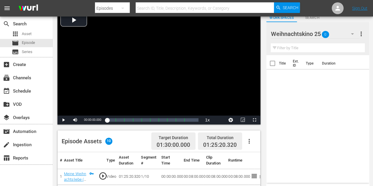
scroll to position [118, 0]
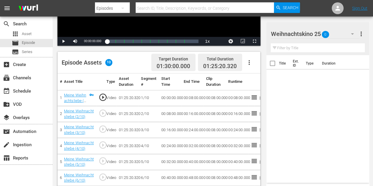
click at [243, 59] on button "button" at bounding box center [249, 62] width 14 height 14
click at [252, 62] on div "Fill with Ads" at bounding box center [267, 64] width 40 height 14
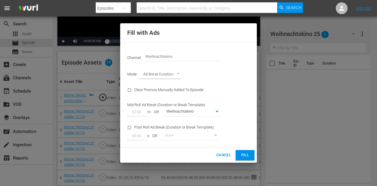
click at [249, 152] on span "Fill" at bounding box center [245, 155] width 9 height 7
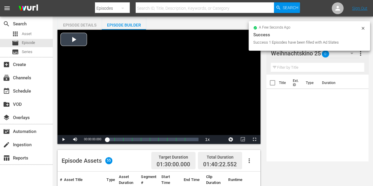
scroll to position [0, 0]
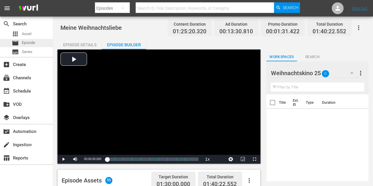
click at [33, 44] on span "Episode" at bounding box center [28, 43] width 13 height 6
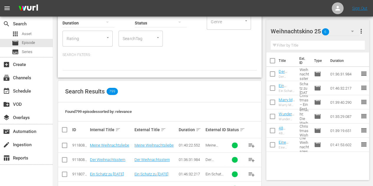
scroll to position [59, 0]
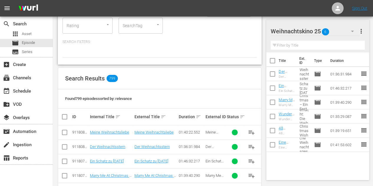
click at [250, 133] on span "playlist_add" at bounding box center [251, 132] width 7 height 7
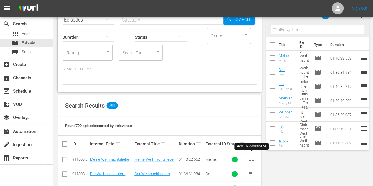
scroll to position [0, 0]
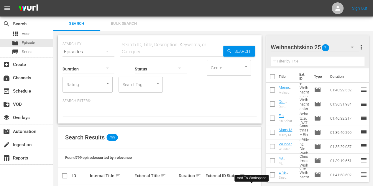
click at [155, 49] on input "text" at bounding box center [171, 52] width 103 height 14
paste input "Löwe von [PERSON_NAME] – Das Weihnachtswunder"
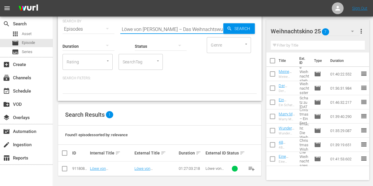
scroll to position [23, 0]
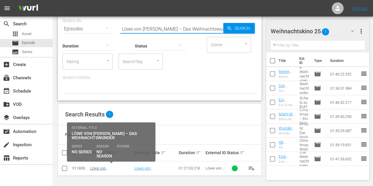
type input "Löwe von [PERSON_NAME] – Das Weihnachtswunder"
click at [126, 170] on link "Löwe von [PERSON_NAME] – Das Weihnachtswunder" at bounding box center [109, 172] width 39 height 13
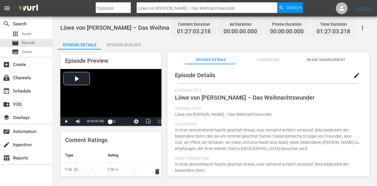
click at [134, 44] on div "Episode Builder" at bounding box center [124, 45] width 44 height 14
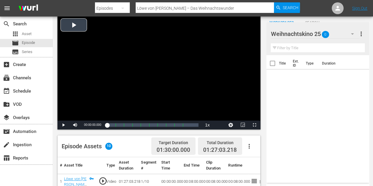
scroll to position [88, 0]
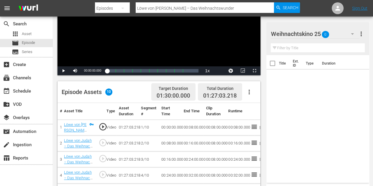
click at [249, 89] on icon "button" at bounding box center [249, 91] width 7 height 7
click at [260, 96] on div "Fill with Ads" at bounding box center [267, 94] width 40 height 14
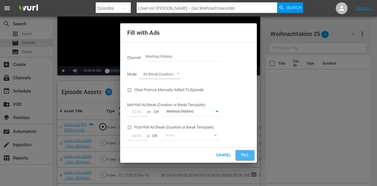
click at [245, 157] on span "Fill" at bounding box center [245, 155] width 9 height 7
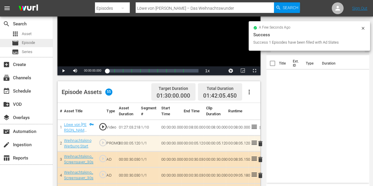
click at [29, 43] on span "Episode" at bounding box center [28, 43] width 13 height 6
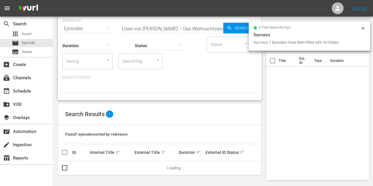
scroll to position [23, 0]
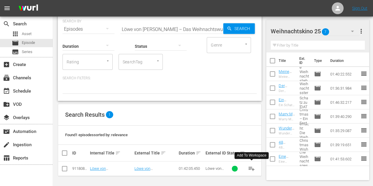
click at [254, 170] on span "playlist_add" at bounding box center [251, 168] width 7 height 7
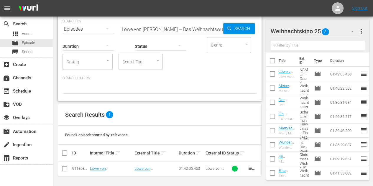
scroll to position [23, 0]
click at [182, 29] on input "Löwe von [PERSON_NAME] – Das Weihnachtswunder" at bounding box center [171, 29] width 103 height 14
paste input "Coming Home for Christmas – Eine Familie zur Bescherung"
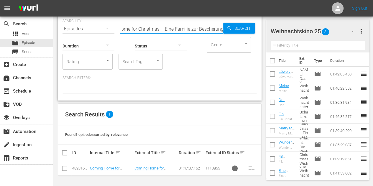
type input "Coming Home for Christmas – Eine Familie zur Bescherung"
click at [180, 28] on input "Coming Home for Christmas – Eine Familie zur Bescherung" at bounding box center [171, 29] width 103 height 14
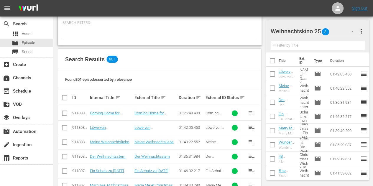
scroll to position [82, 0]
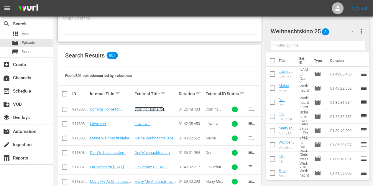
click at [148, 109] on link "Coming Home for Christmas – Eine Familie zur Bescherung" at bounding box center [155, 113] width 42 height 13
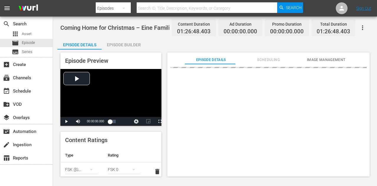
click at [129, 44] on div "Episode Builder" at bounding box center [124, 45] width 44 height 14
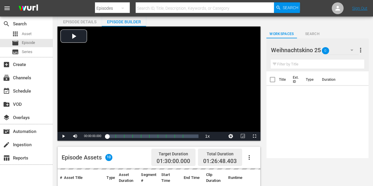
scroll to position [59, 0]
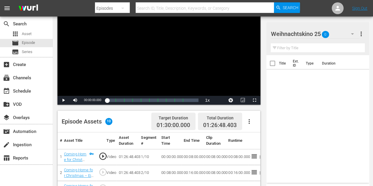
click at [251, 122] on icon "button" at bounding box center [249, 121] width 7 height 7
click at [255, 124] on div "Fill with Ads" at bounding box center [267, 123] width 40 height 14
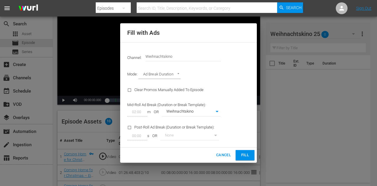
click at [249, 155] on span "Fill" at bounding box center [245, 155] width 9 height 7
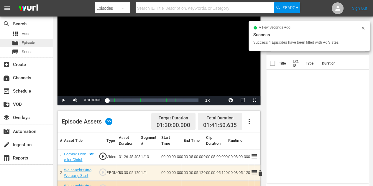
click at [37, 41] on div "movie Episode" at bounding box center [26, 43] width 53 height 8
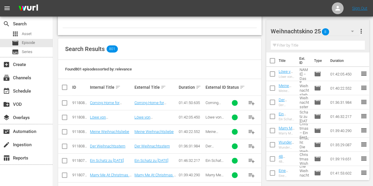
scroll to position [59, 0]
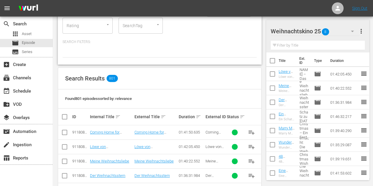
click at [251, 131] on span "playlist_add" at bounding box center [251, 132] width 7 height 7
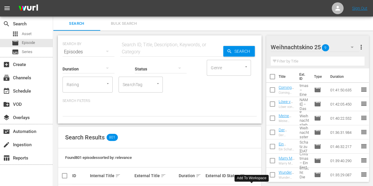
click at [156, 49] on input "text" at bounding box center [171, 52] width 103 height 14
paste input "Das Wunder von [US_STATE]"
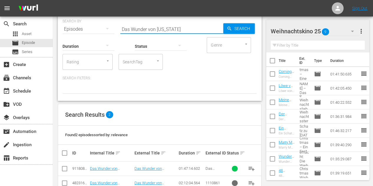
scroll to position [37, 0]
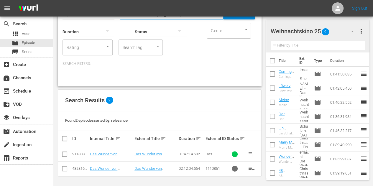
type input "Das Wunder von [US_STATE]"
click at [65, 169] on input "checkbox" at bounding box center [64, 169] width 7 height 7
checkbox input "true"
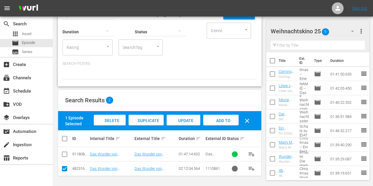
click at [114, 119] on span "Delete Episodes" at bounding box center [110, 126] width 24 height 16
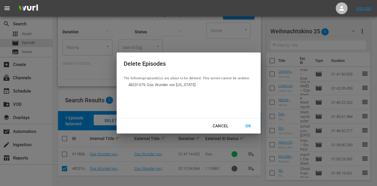
click at [247, 124] on div "OK" at bounding box center [248, 125] width 15 height 7
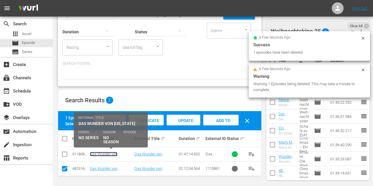
click at [106, 153] on link "Das Wunder von [US_STATE]" at bounding box center [103, 156] width 27 height 9
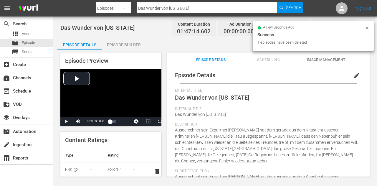
click at [134, 44] on div "Episode Builder" at bounding box center [124, 45] width 44 height 14
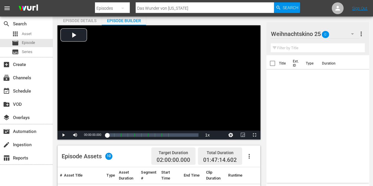
scroll to position [59, 0]
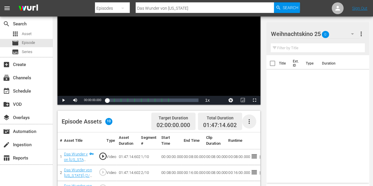
click at [252, 121] on icon "button" at bounding box center [249, 121] width 7 height 7
click at [259, 124] on div "Fill with Ads" at bounding box center [267, 123] width 40 height 14
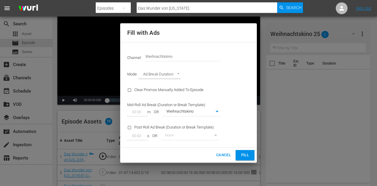
click at [244, 157] on span "Fill" at bounding box center [245, 155] width 9 height 7
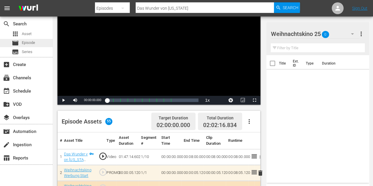
click at [34, 42] on span "Episode" at bounding box center [28, 43] width 13 height 6
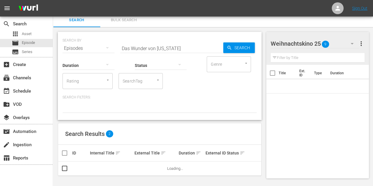
scroll to position [23, 0]
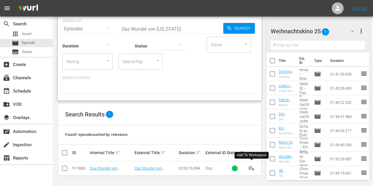
click at [251, 171] on span "playlist_add" at bounding box center [251, 168] width 7 height 7
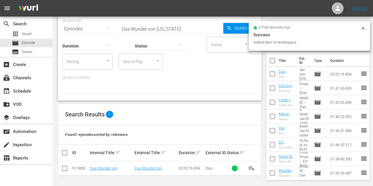
click at [290, 9] on nav "menu Sign Out" at bounding box center [186, 8] width 373 height 17
